Goal: Transaction & Acquisition: Purchase product/service

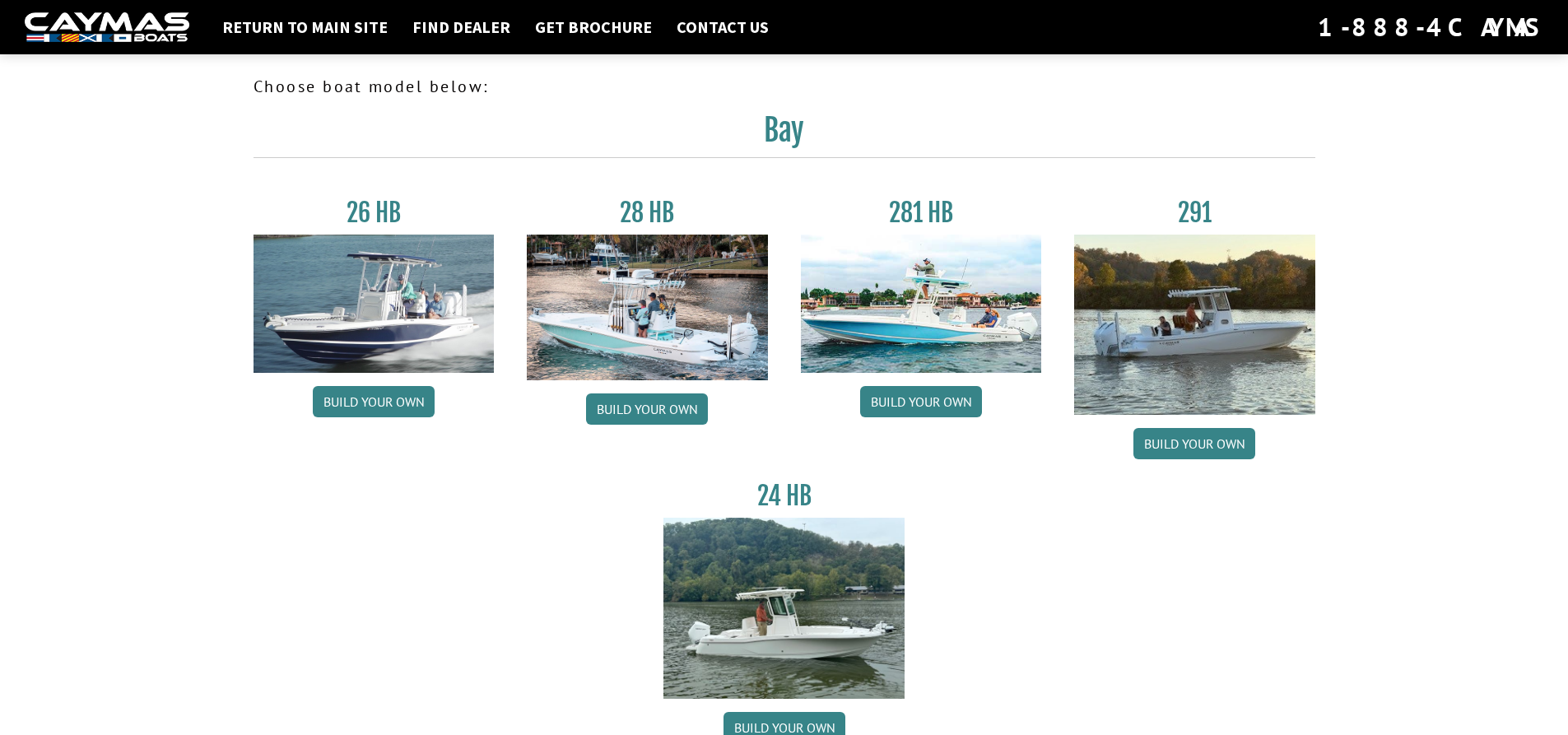
scroll to position [83, 0]
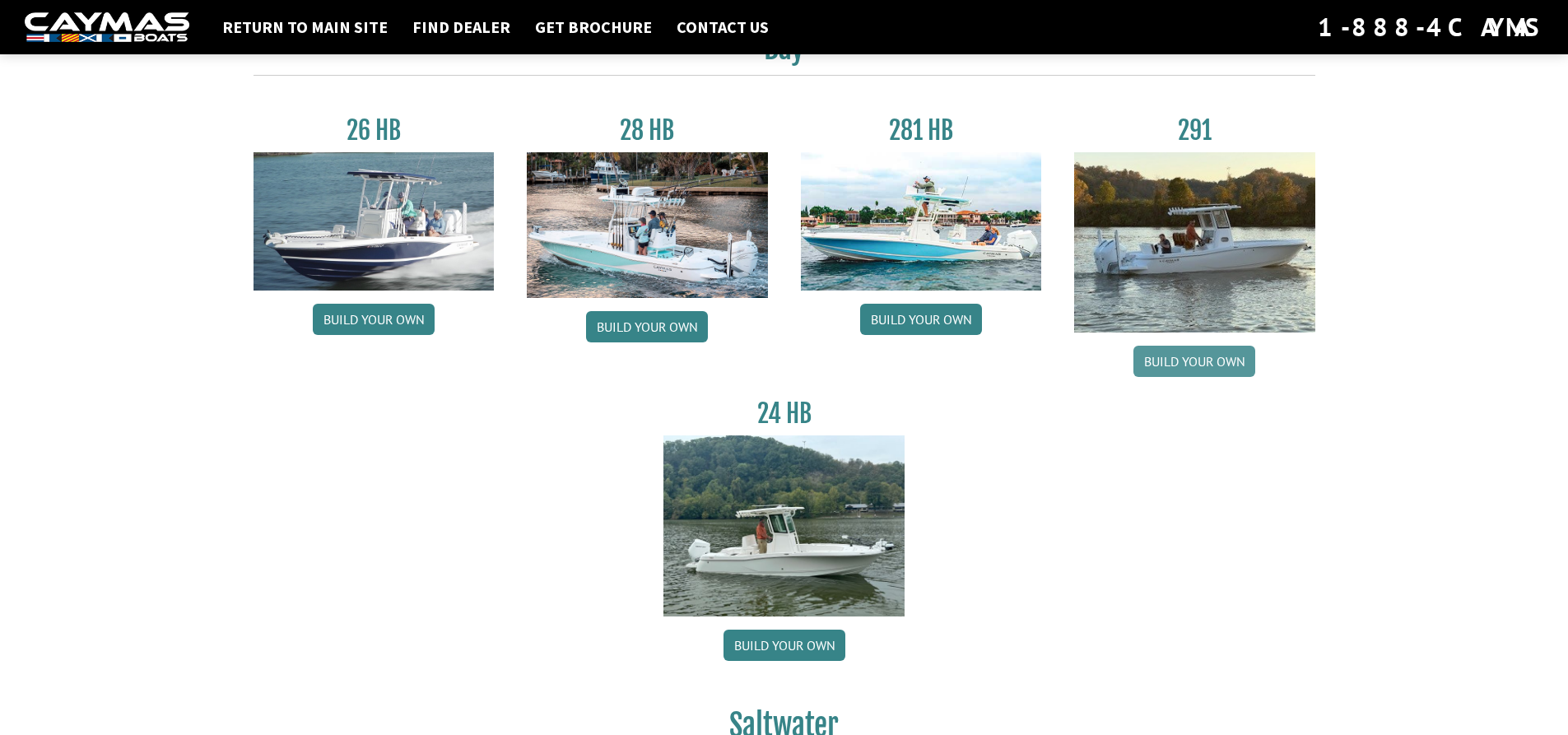
click at [1194, 364] on link "Build your own" at bounding box center [1194, 361] width 121 height 31
click at [892, 315] on link "Build your own" at bounding box center [921, 320] width 121 height 31
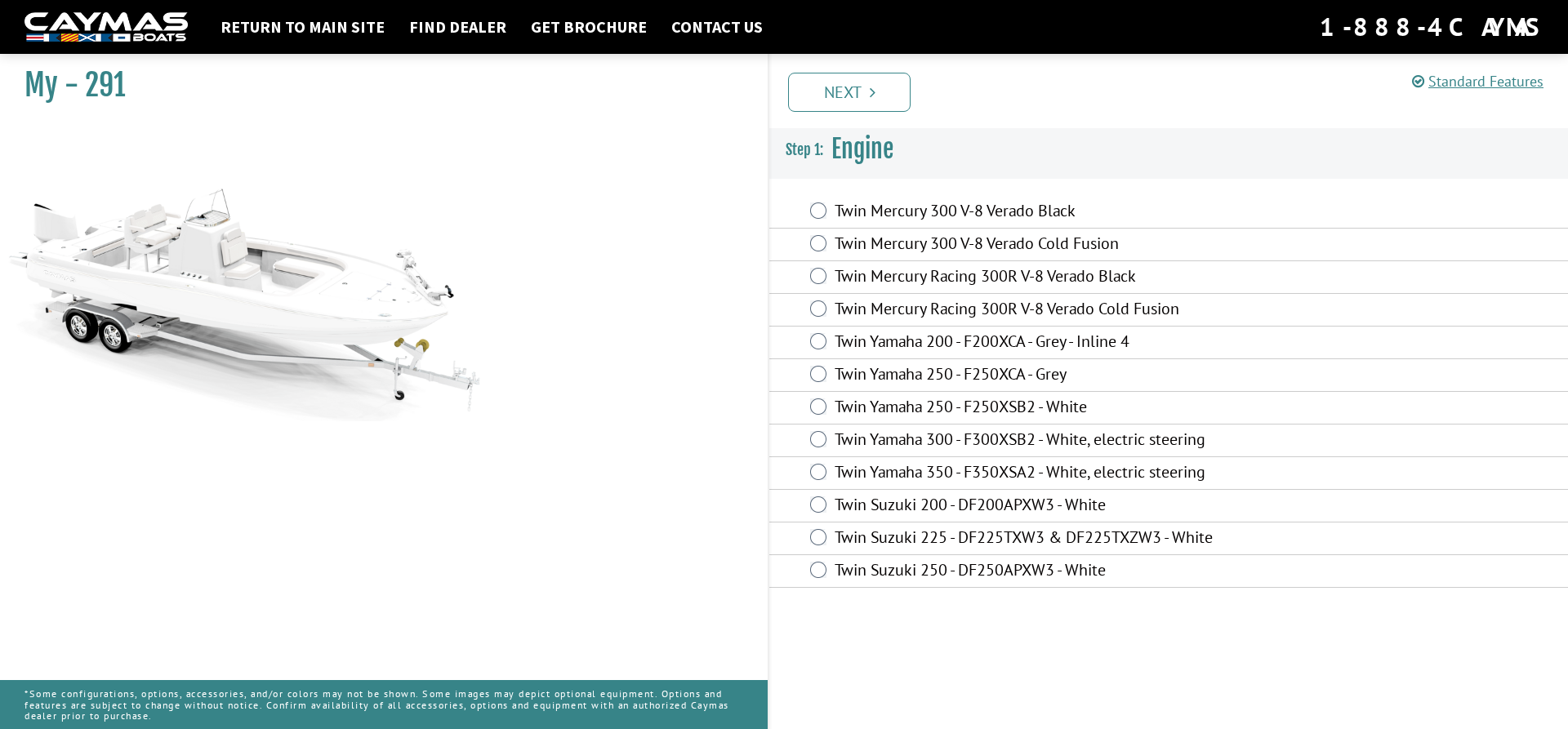
click at [882, 309] on label "Twin Mercury Racing 300R V-8 Verado Cold Fusion" at bounding box center [1054, 311] width 440 height 24
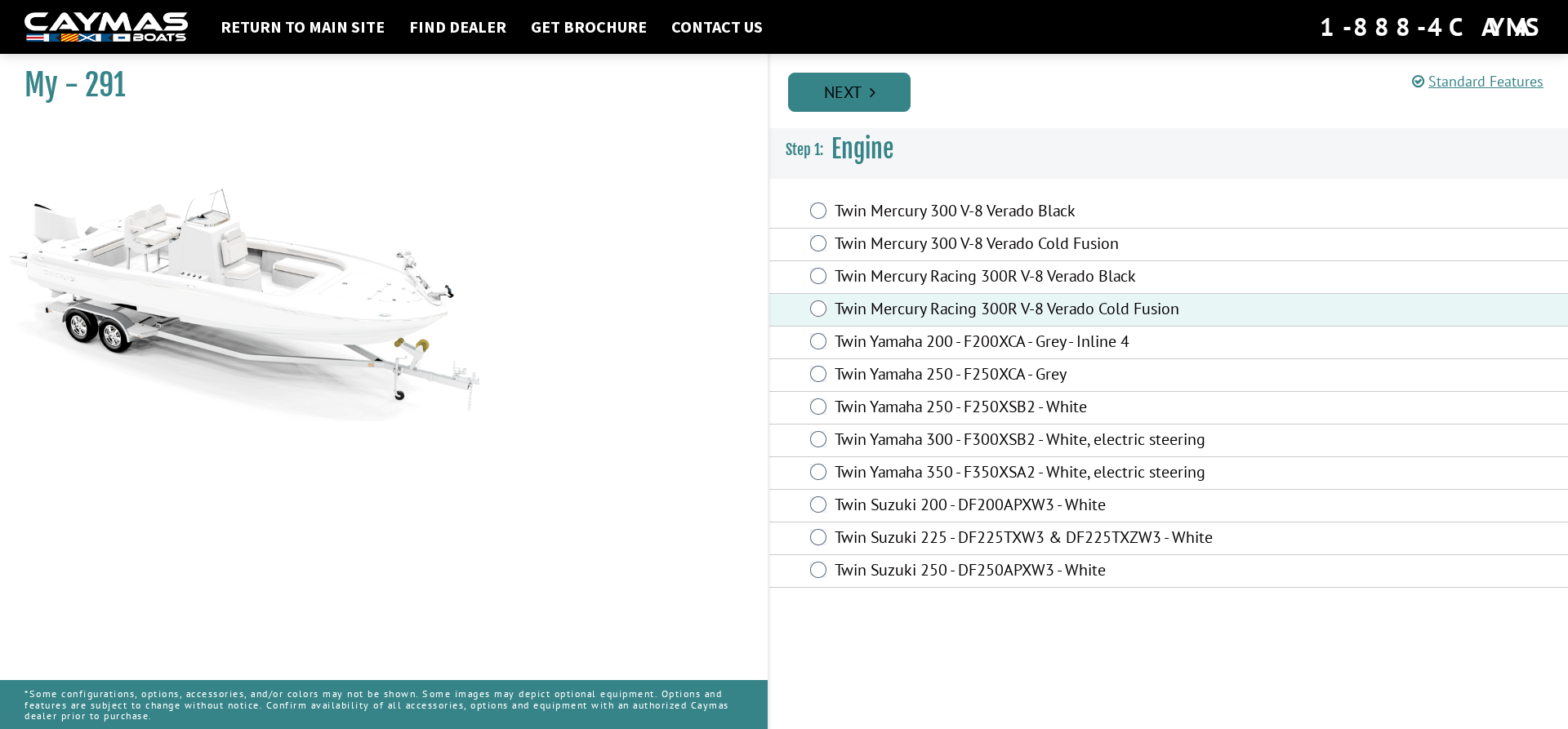
click at [872, 97] on icon "Pagination" at bounding box center [872, 91] width 6 height 16
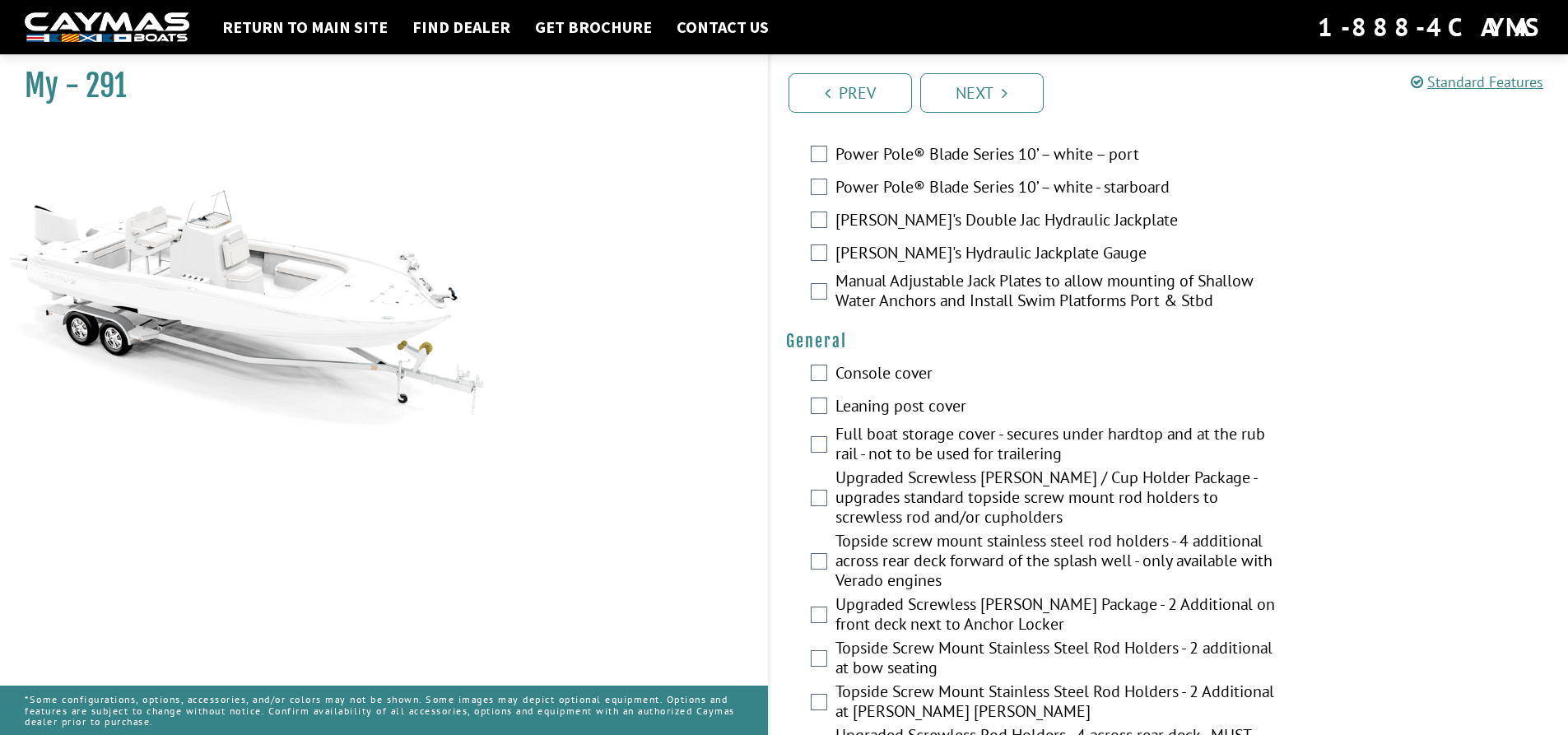
scroll to position [906, 0]
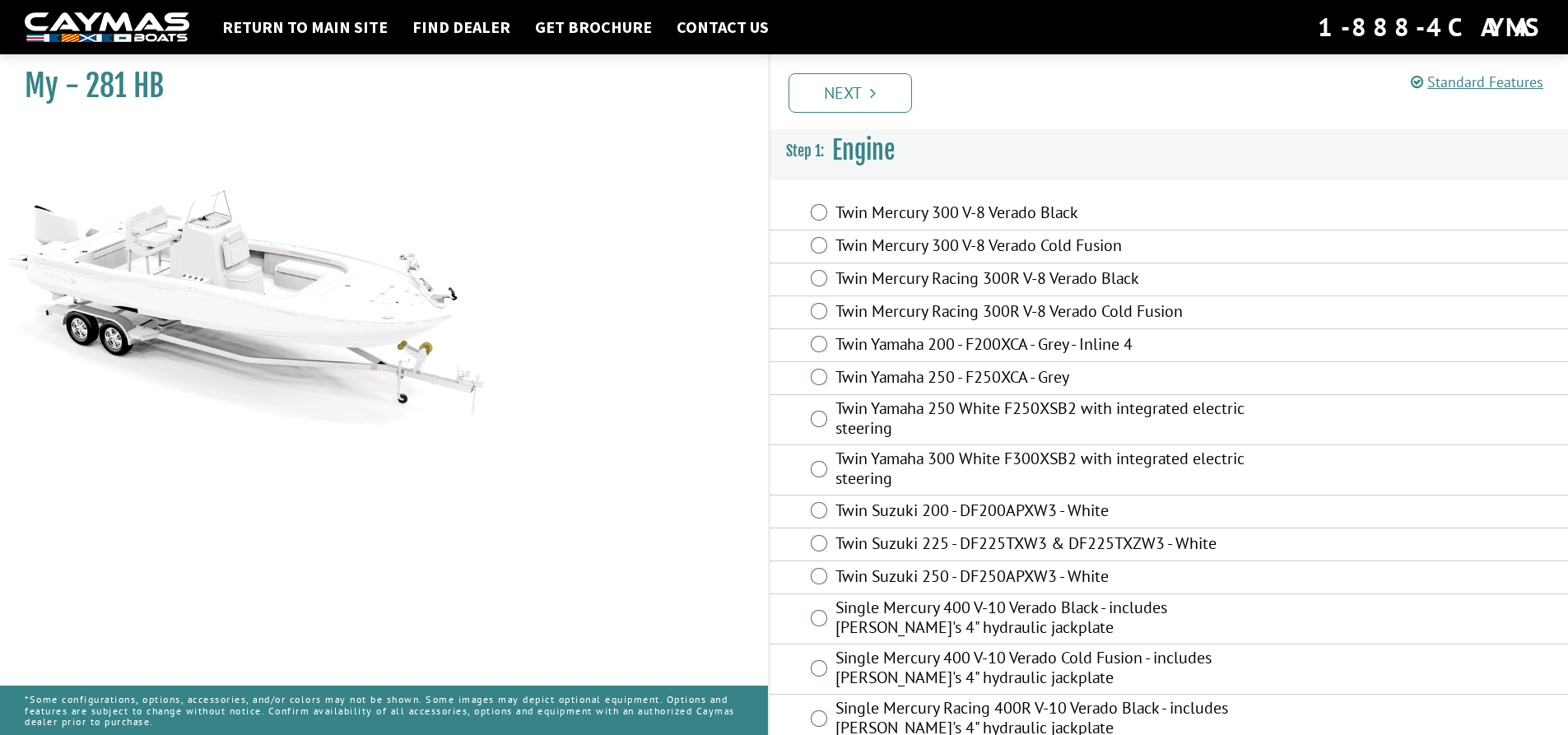
click at [892, 315] on label "Twin Mercury Racing 300R V-8 Verado Cold Fusion" at bounding box center [1055, 314] width 439 height 24
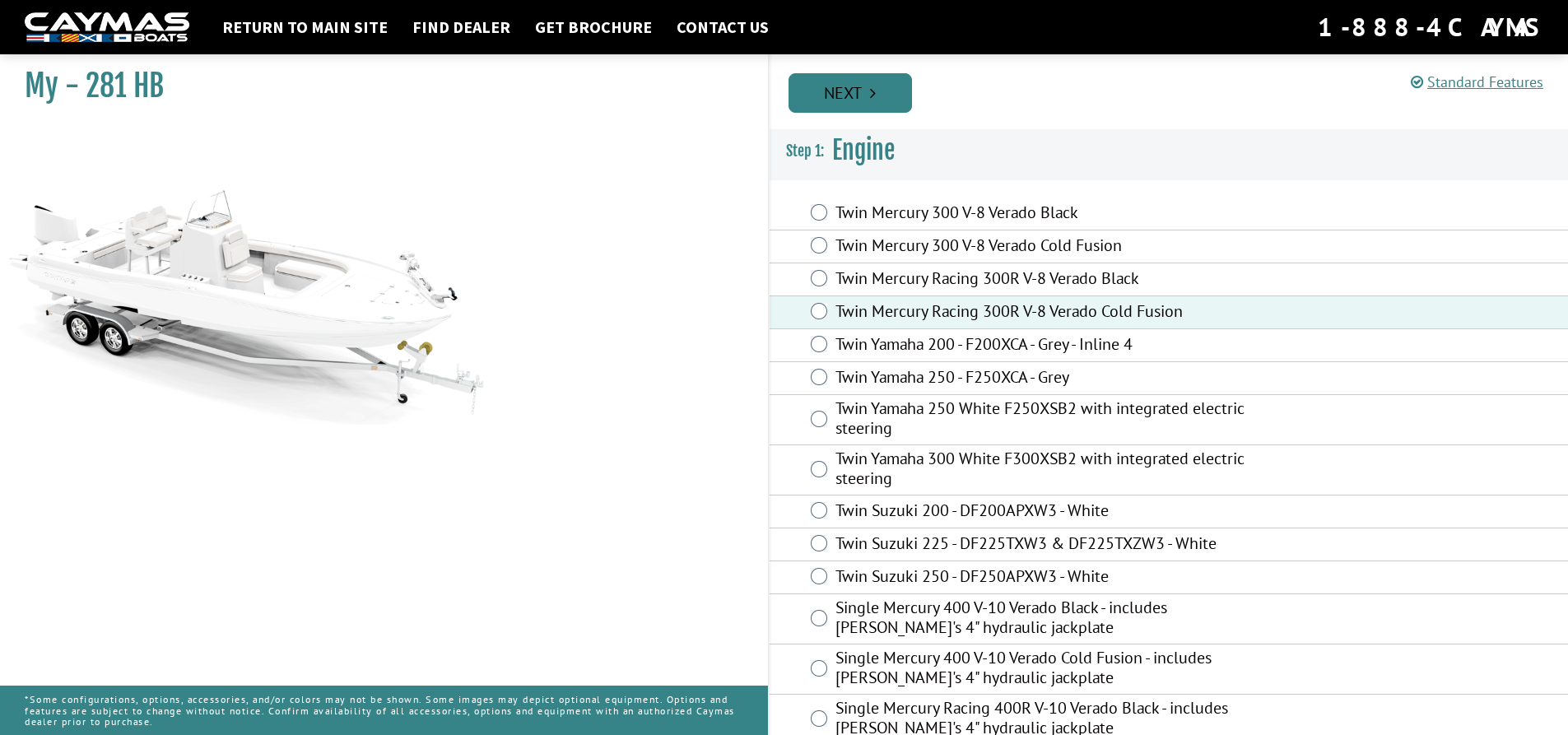
click at [885, 103] on link "Next" at bounding box center [849, 93] width 123 height 40
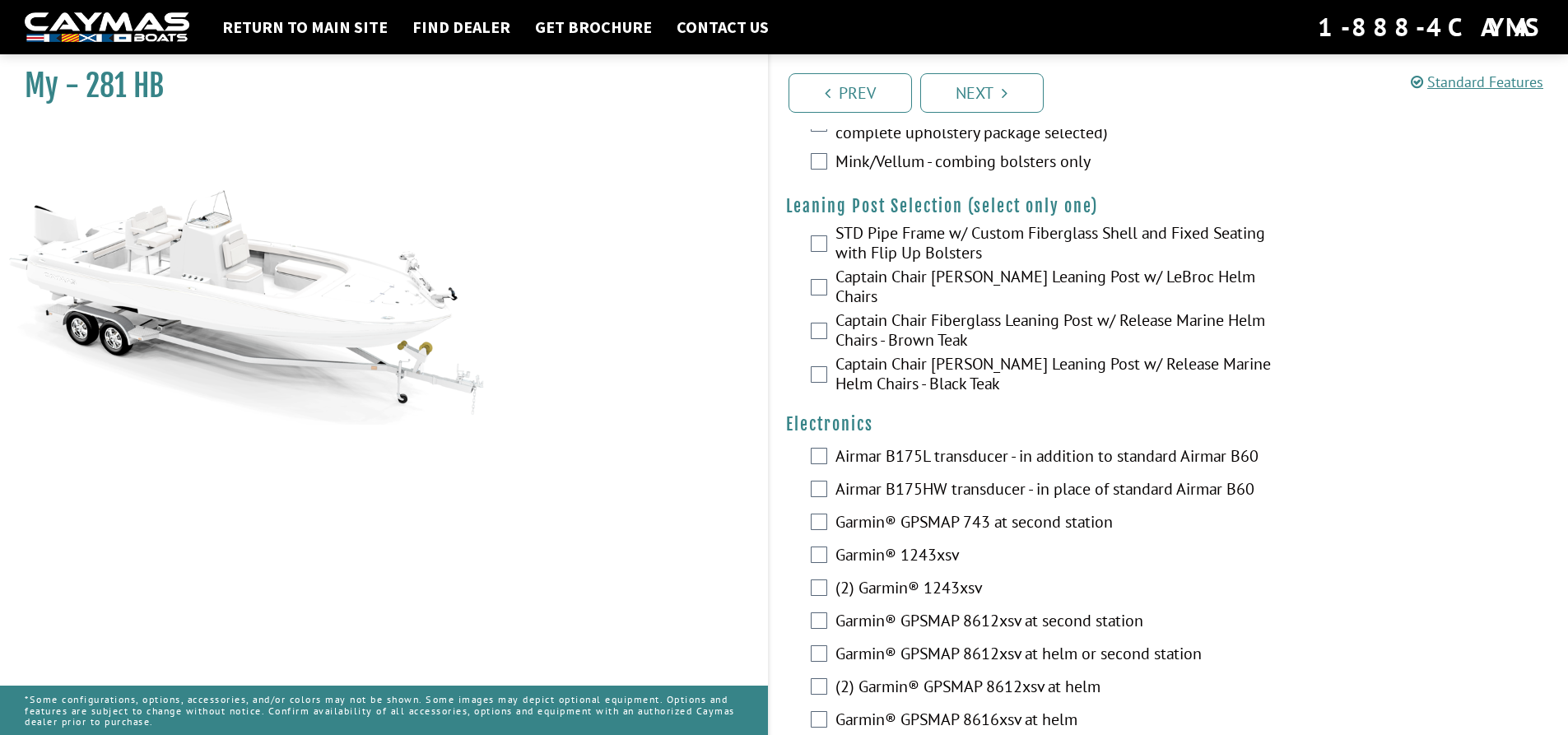
scroll to position [3952, 0]
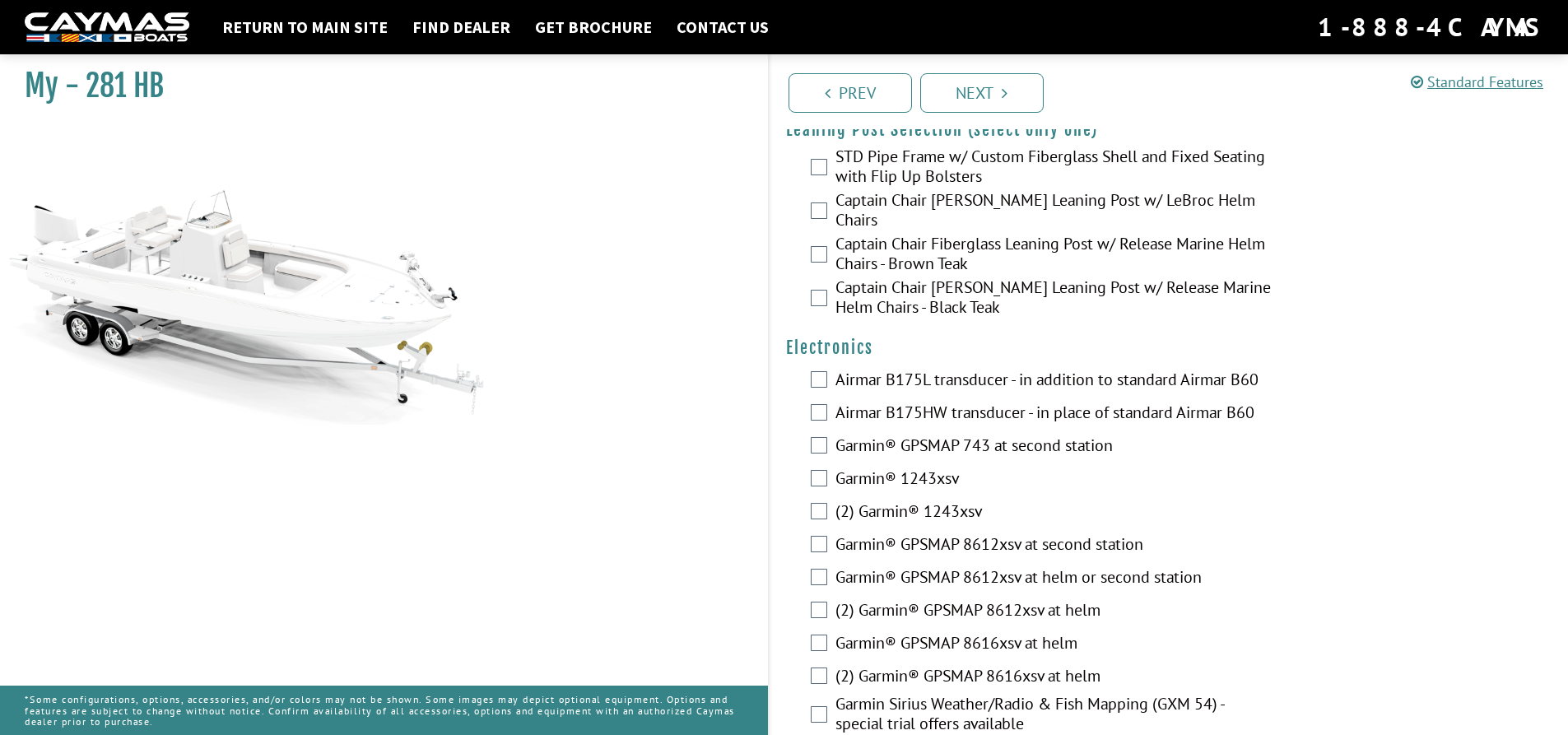
click at [1153, 545] on label "Garmin® GPSMAP 8612xsv at second station" at bounding box center [1055, 546] width 439 height 24
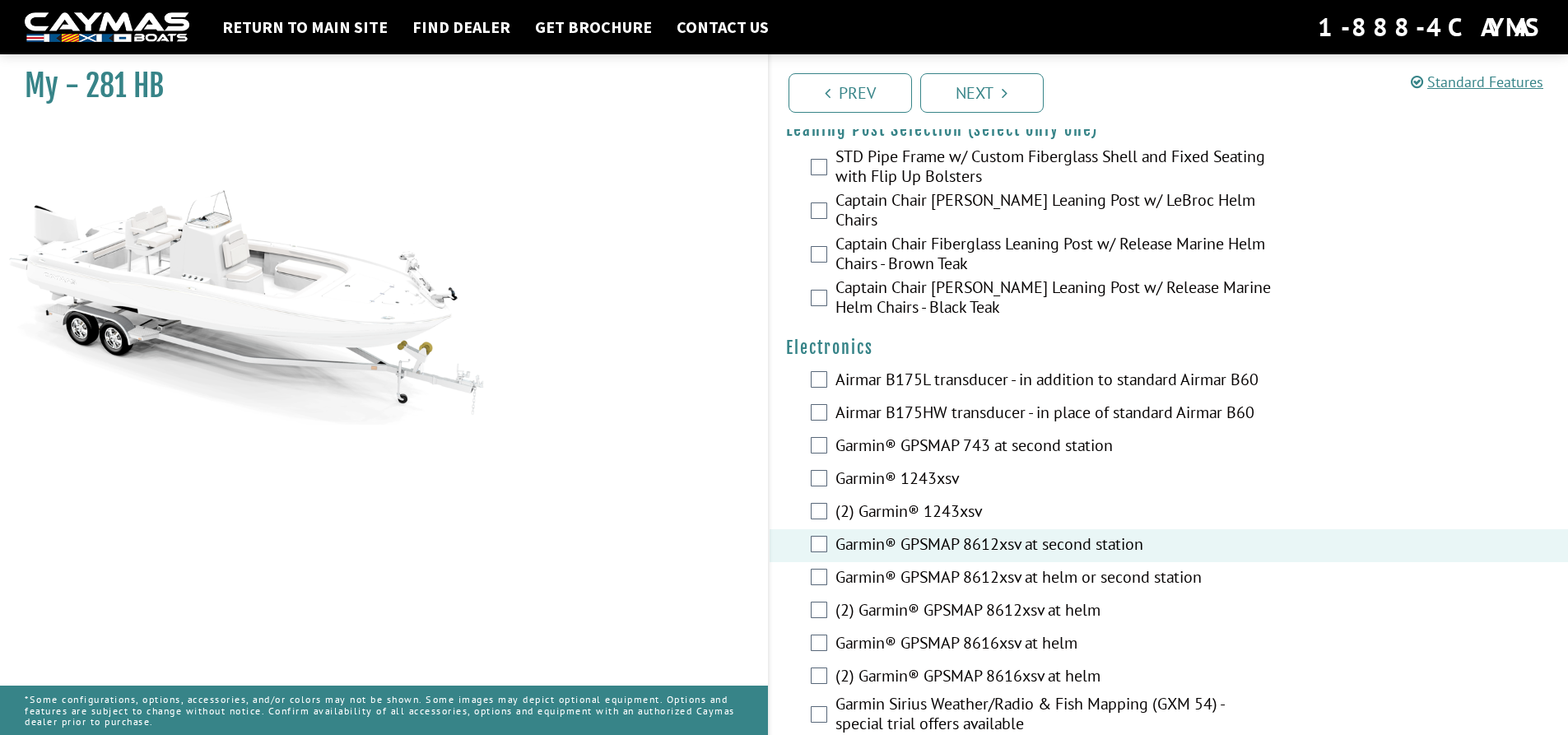
click at [1151, 567] on label "Garmin® GPSMAP 8612xsv at helm or second station" at bounding box center [1055, 579] width 439 height 24
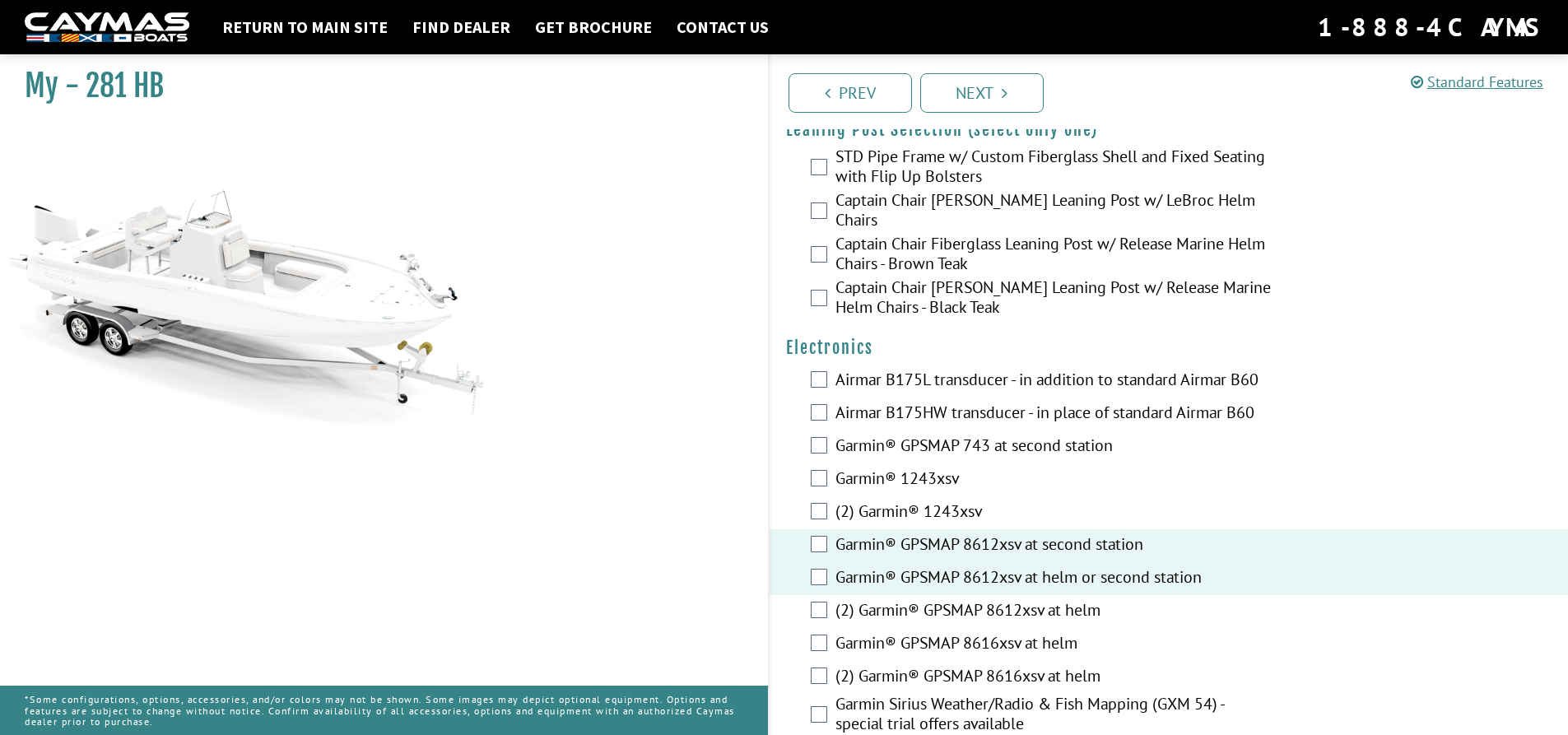
click at [992, 567] on label "Garmin® GPSMAP 8612xsv at helm or second station" at bounding box center [1055, 579] width 439 height 24
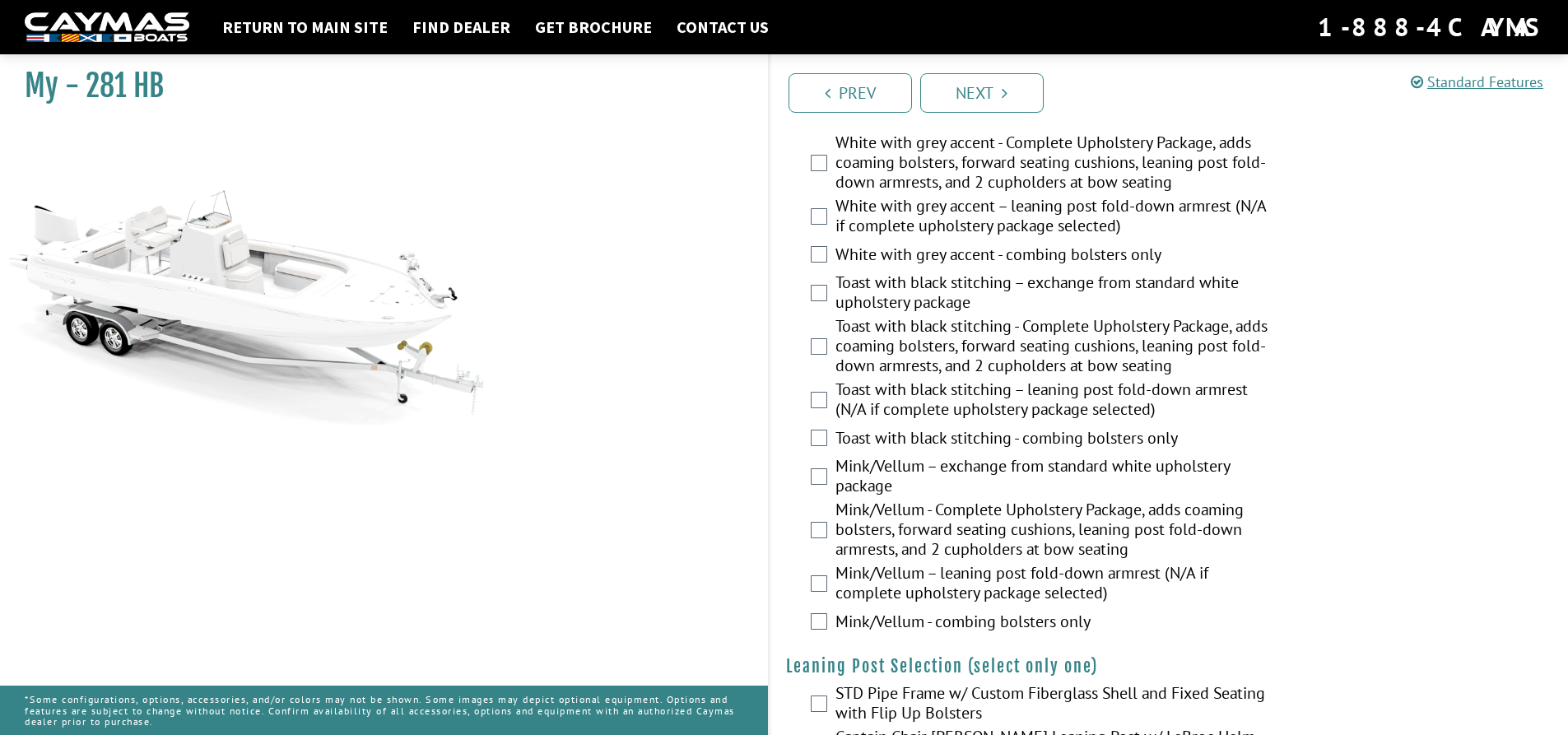
scroll to position [3541, 0]
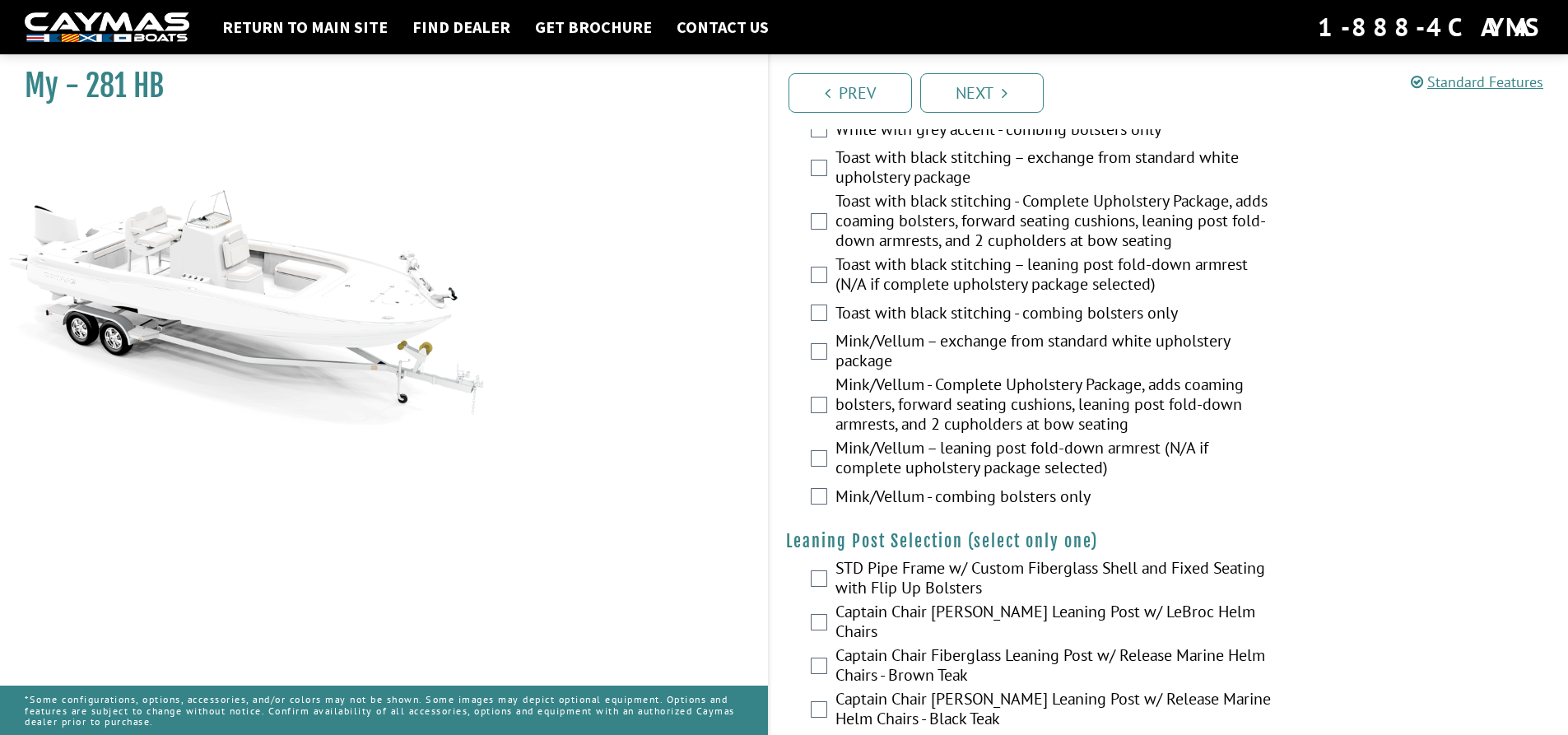
click at [980, 589] on label "STD Pipe Frame w/ Custom Fiberglass Shell and Fixed Seating with Flip Up Bolste…" at bounding box center [1055, 580] width 439 height 44
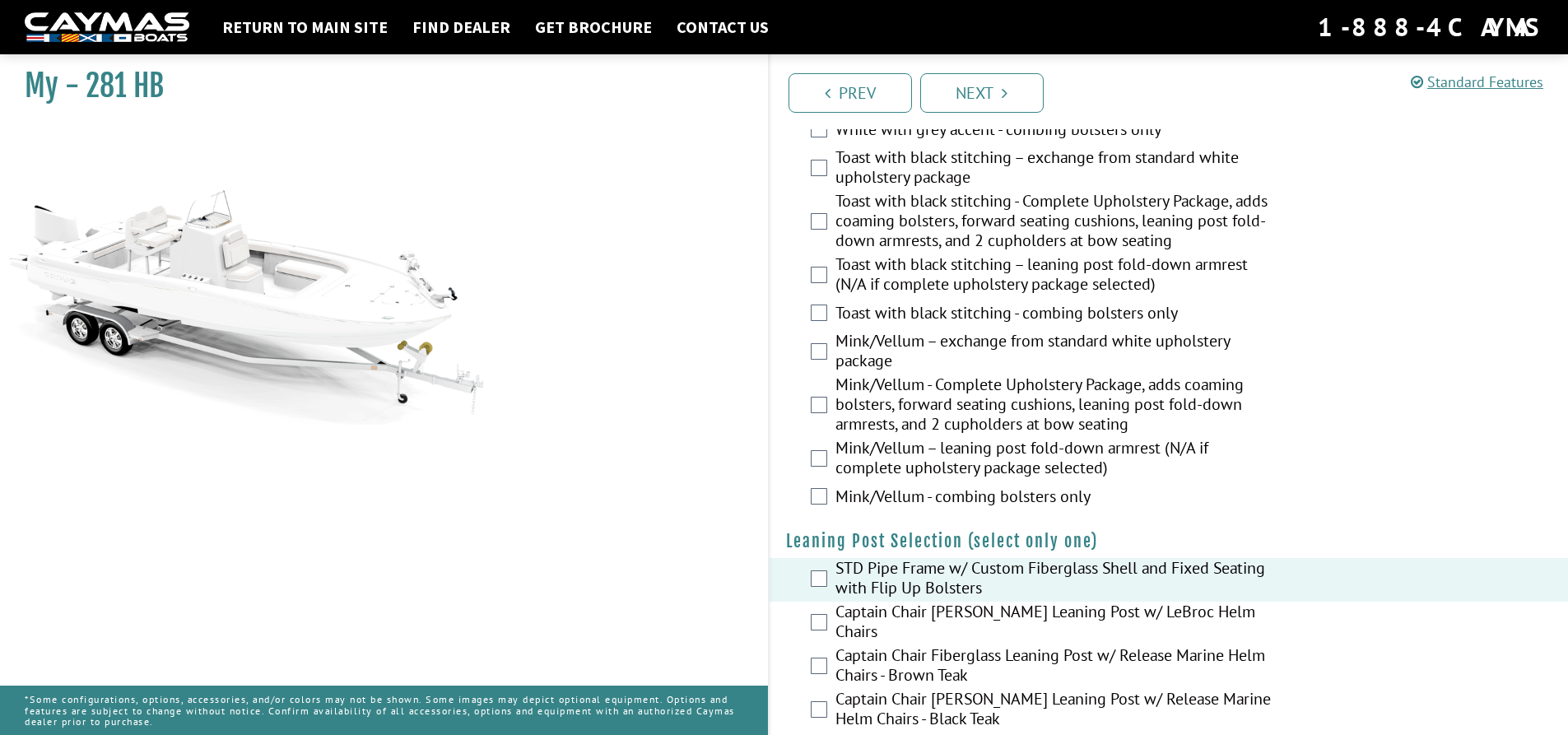
click at [980, 589] on label "STD Pipe Frame w/ Custom Fiberglass Shell and Fixed Seating with Flip Up Bolste…" at bounding box center [1055, 580] width 439 height 44
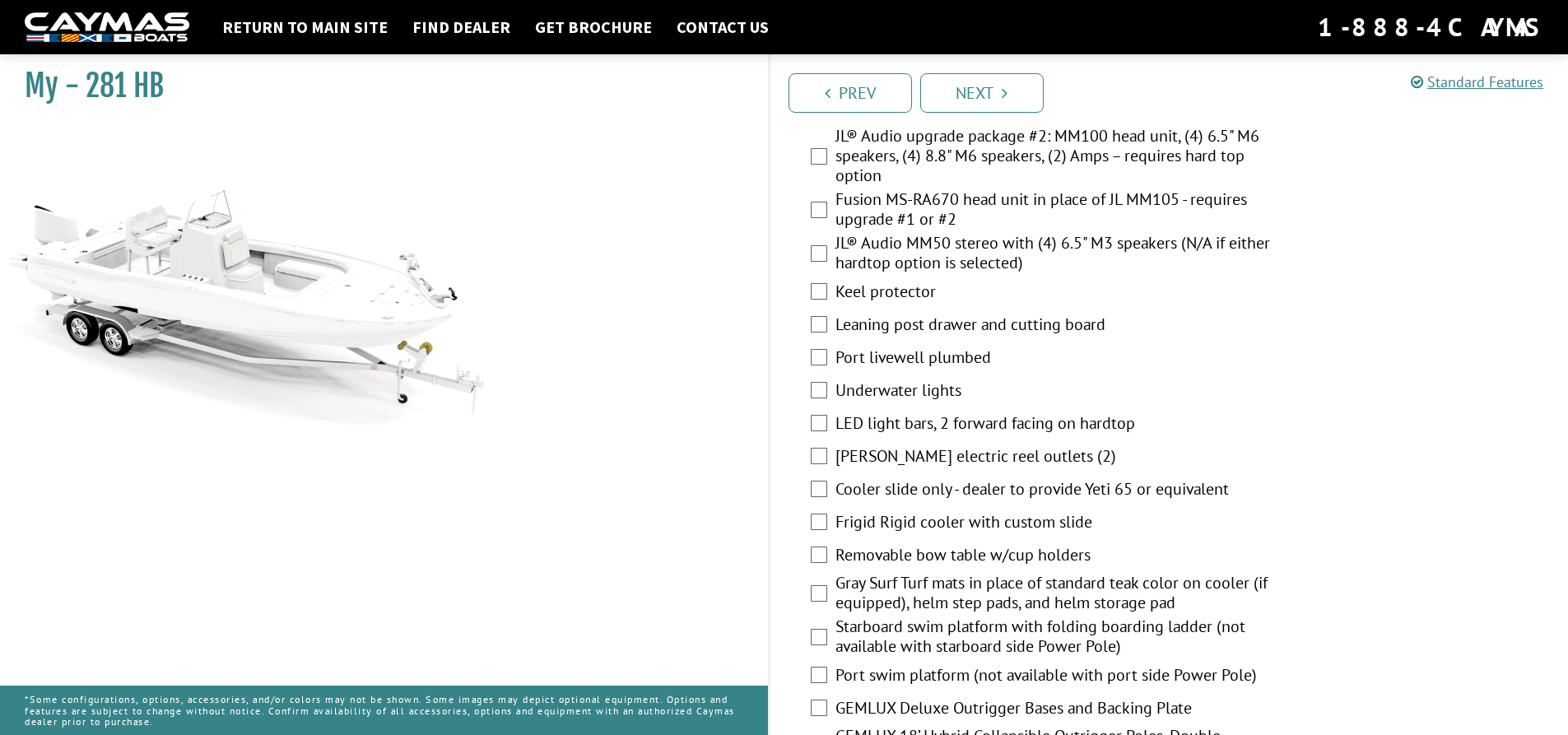
scroll to position [2305, 0]
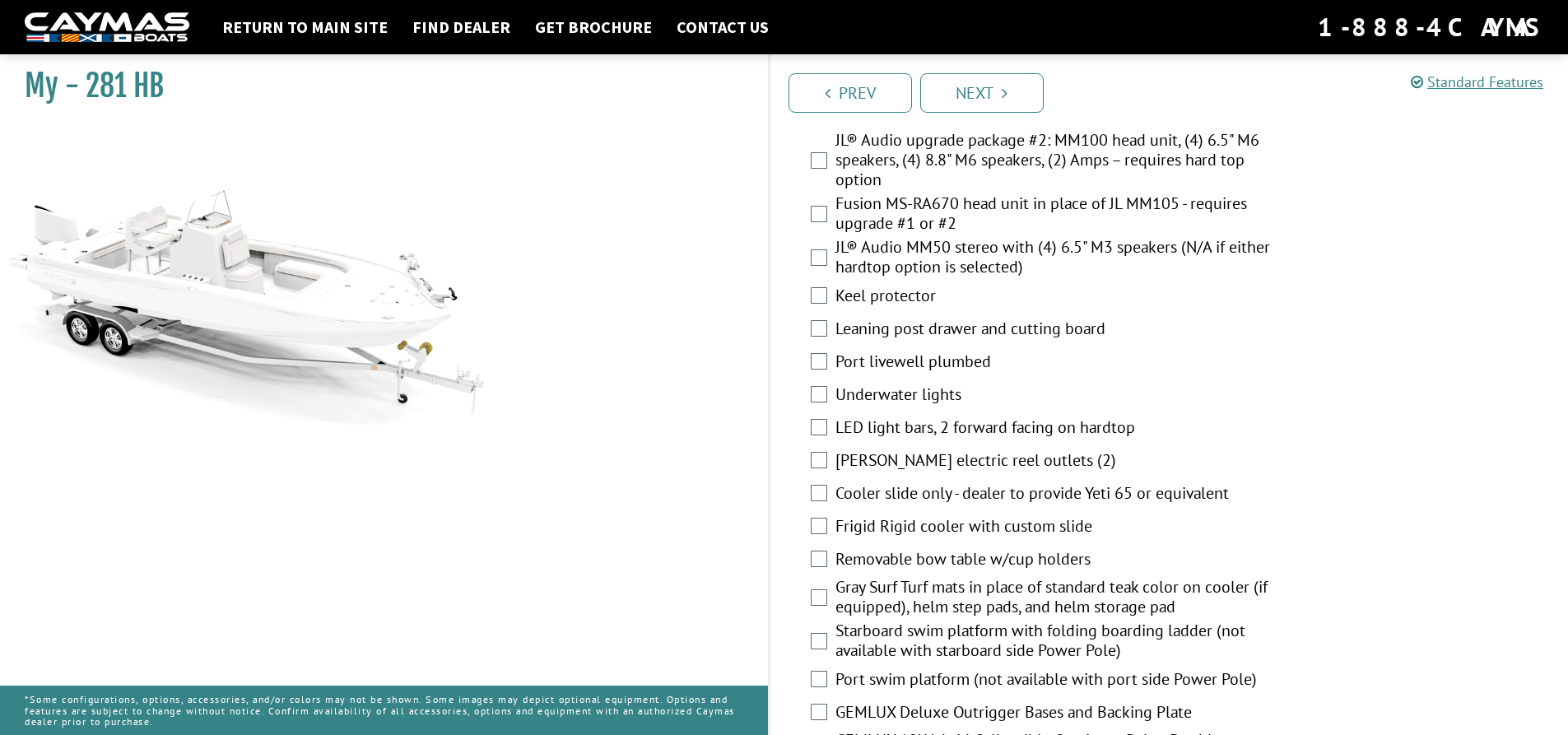
click at [985, 614] on label "Gray Surf Turf mats in place of standard teak color on cooler (if equipped), he…" at bounding box center [1055, 599] width 439 height 44
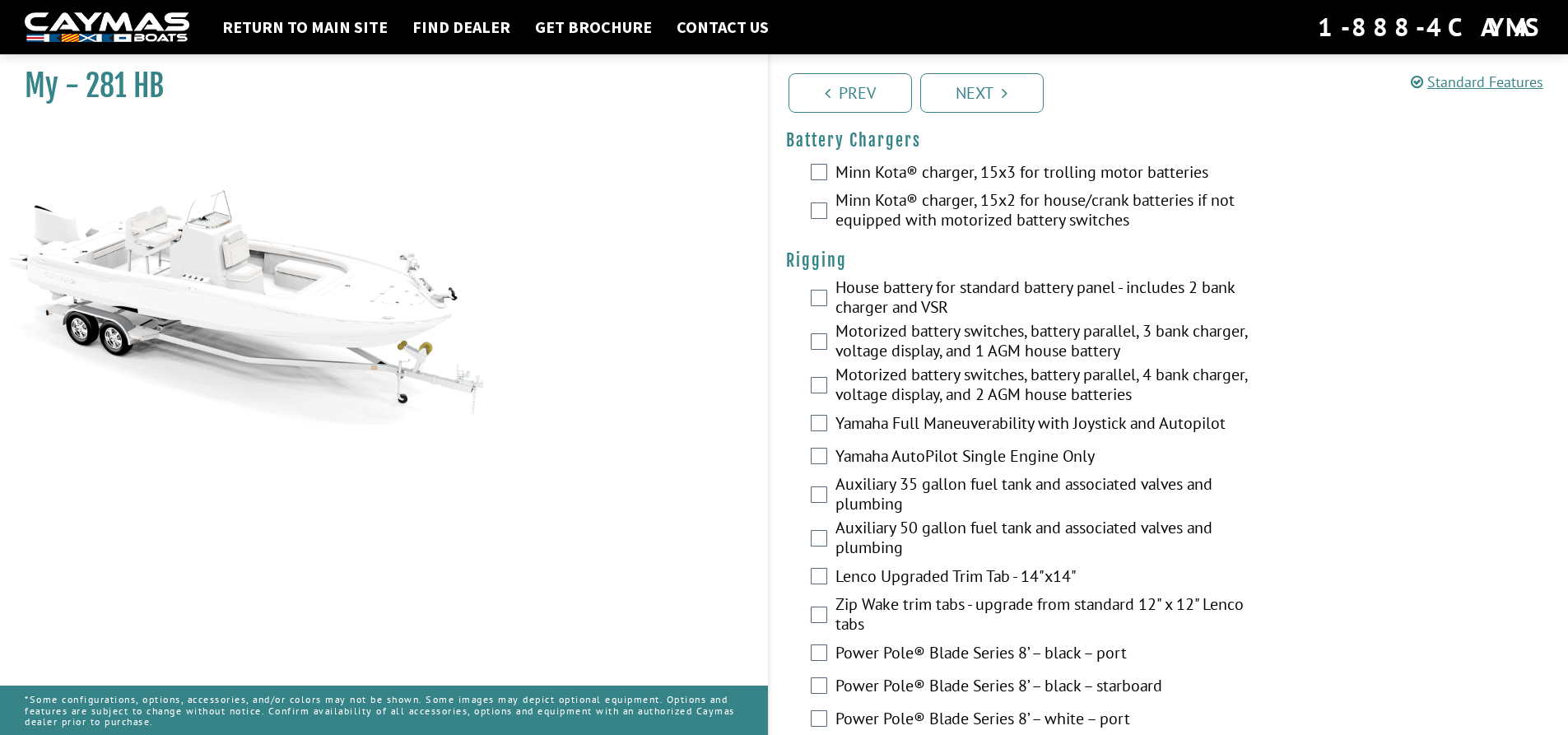
scroll to position [0, 0]
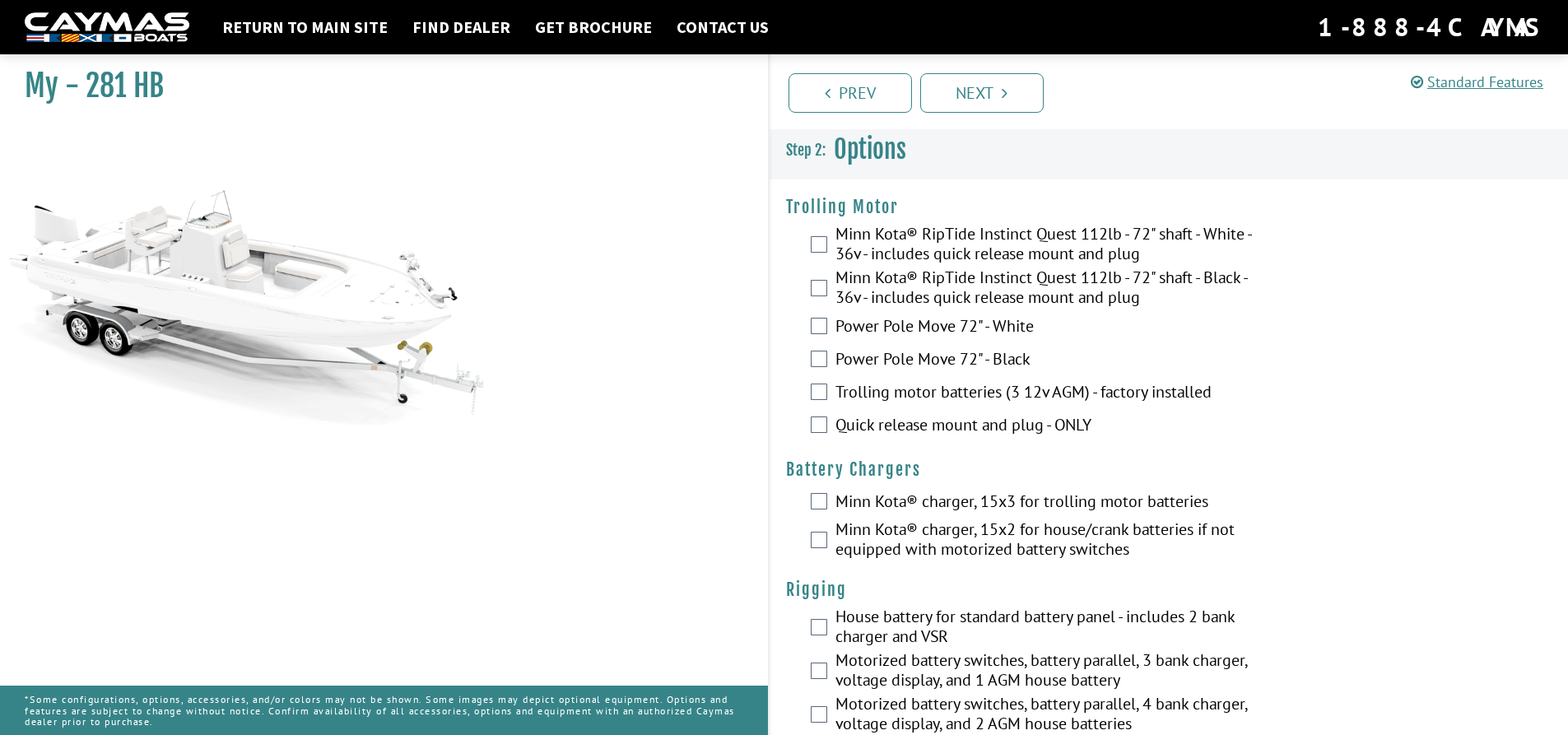
click at [175, 42] on img at bounding box center [107, 27] width 165 height 30
